Goal: Use online tool/utility: Utilize a website feature to perform a specific function

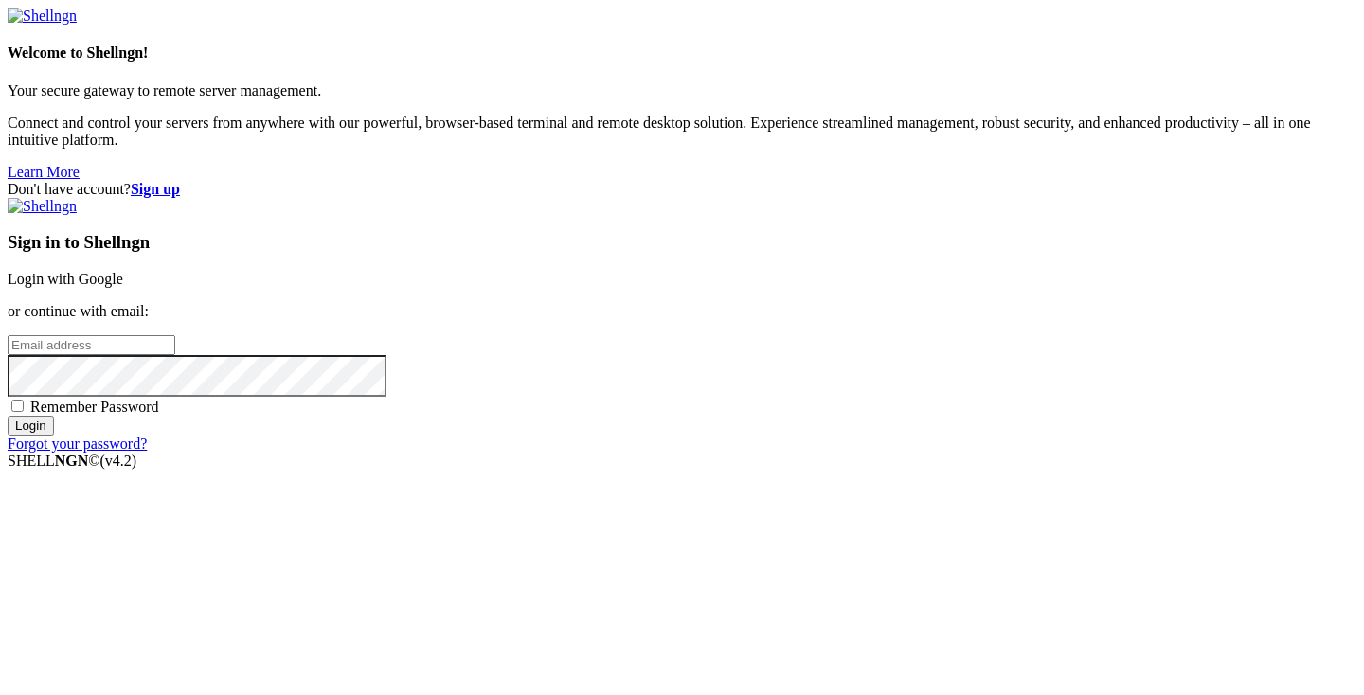
type input "[PERSON_NAME][EMAIL_ADDRESS][DOMAIN_NAME]"
click at [54, 436] on input "Login" at bounding box center [31, 426] width 46 height 20
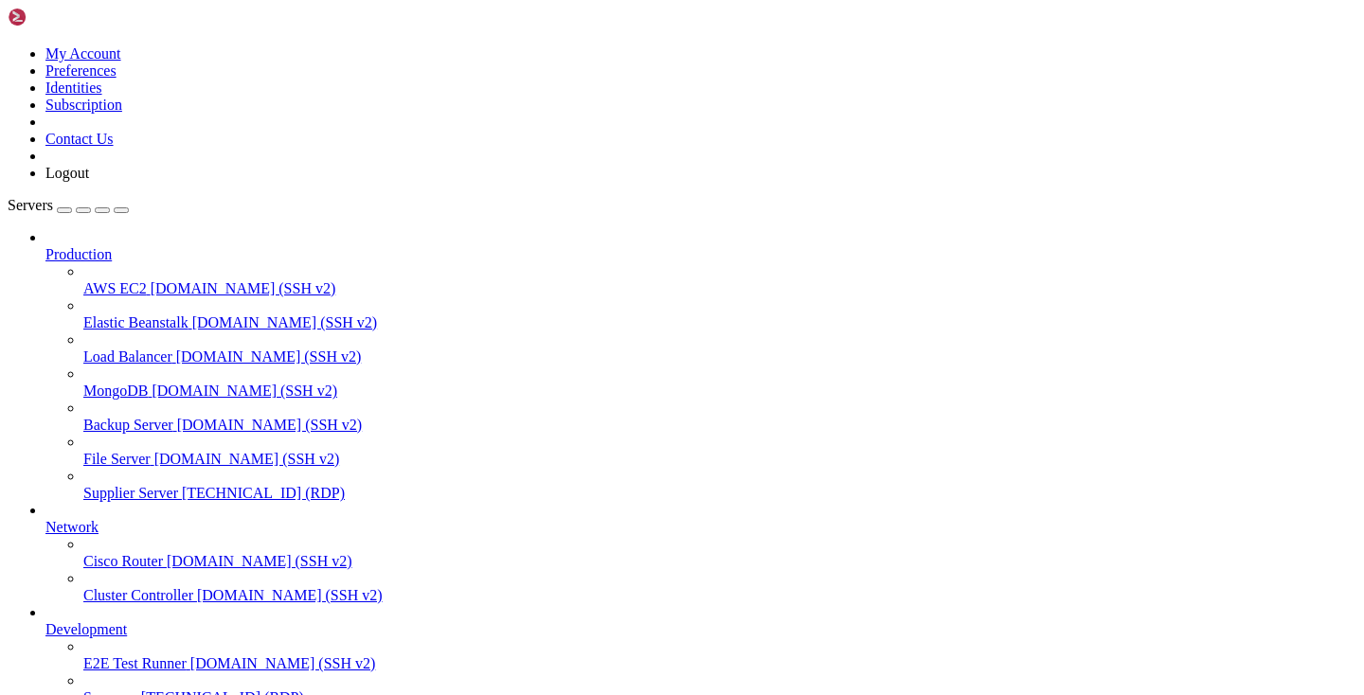
click at [142, 485] on span "Supplier Server" at bounding box center [130, 493] width 95 height 16
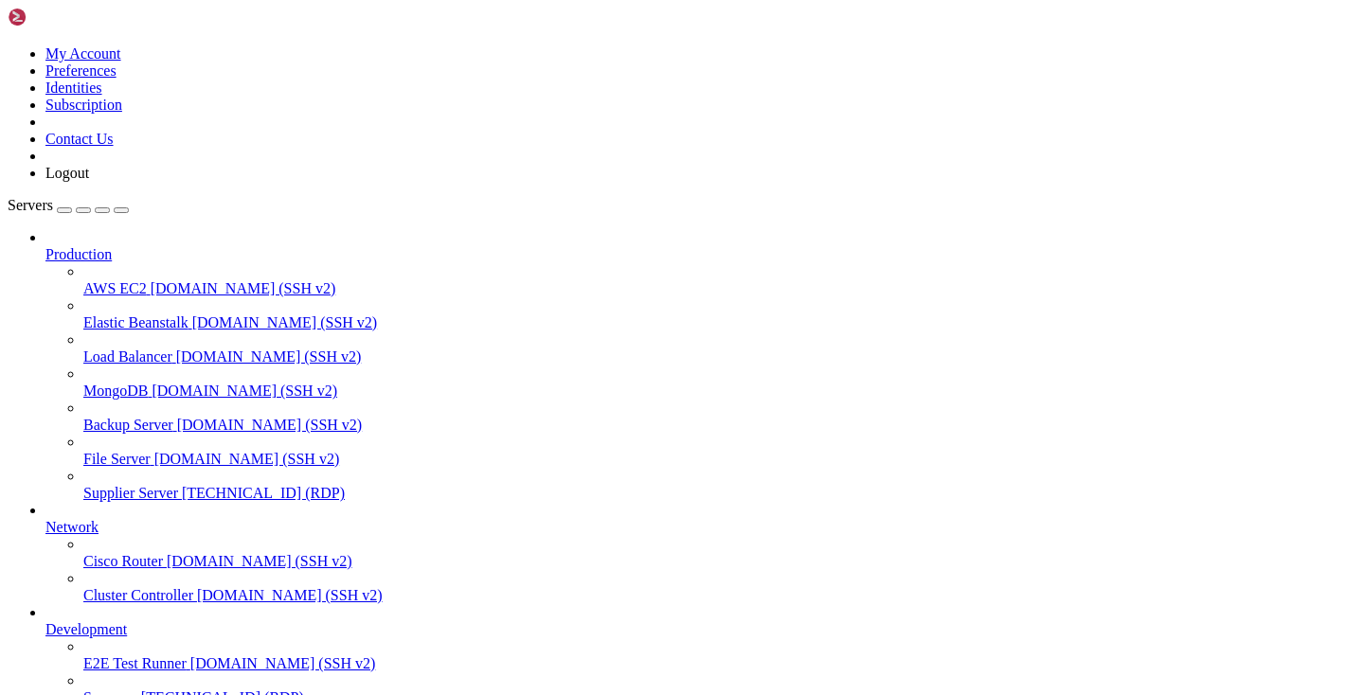
drag, startPoint x: 307, startPoint y: 1313, endPoint x: 196, endPoint y: 1310, distance: 110.8
